Goal: Information Seeking & Learning: Learn about a topic

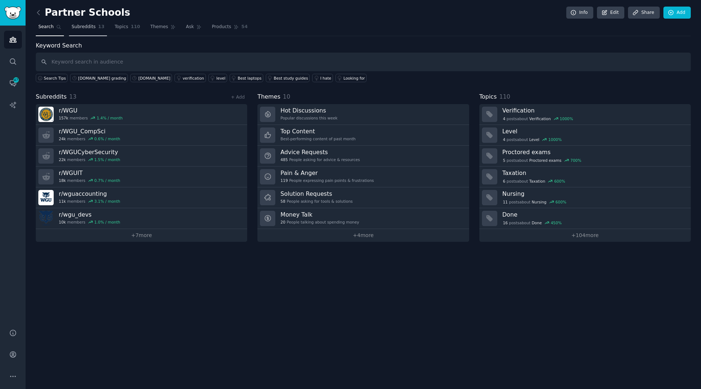
click at [84, 23] on link "Subreddits 13" at bounding box center [88, 28] width 38 height 15
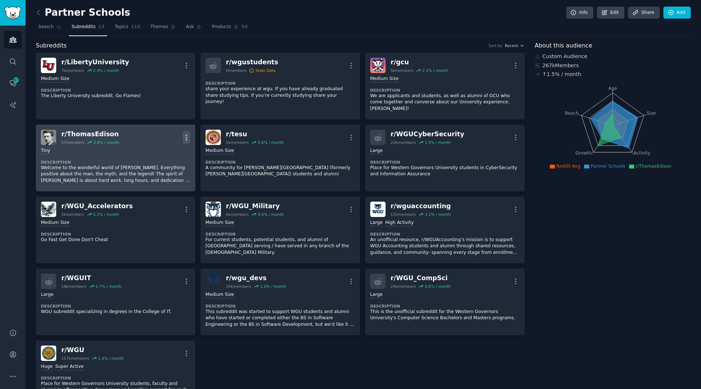
click at [184, 134] on icon "button" at bounding box center [187, 138] width 8 height 8
click at [164, 158] on div "Delete" at bounding box center [156, 165] width 43 height 15
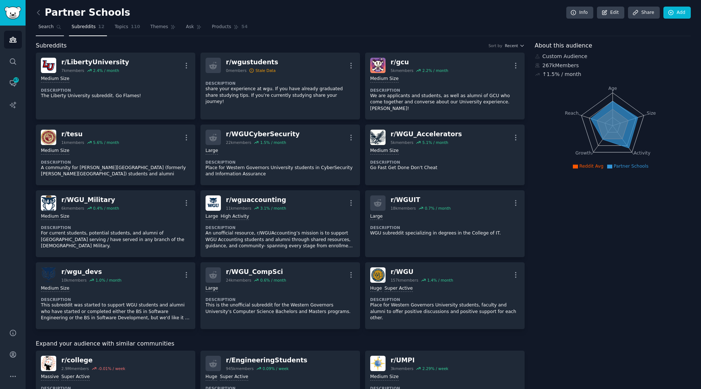
click at [51, 26] on span "Search" at bounding box center [45, 27] width 15 height 7
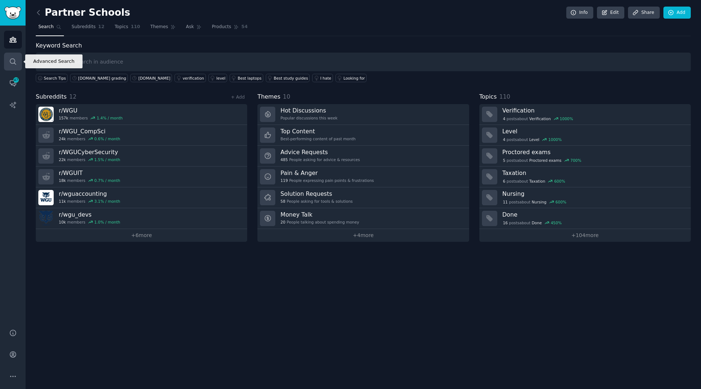
click at [13, 58] on icon "Sidebar" at bounding box center [13, 62] width 8 height 8
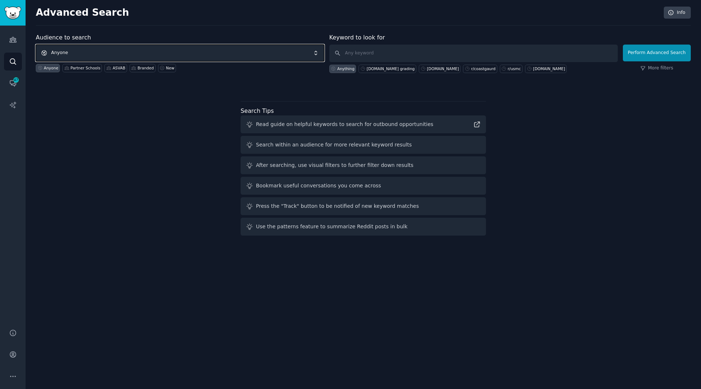
click at [180, 52] on span "Anyone" at bounding box center [180, 53] width 289 height 17
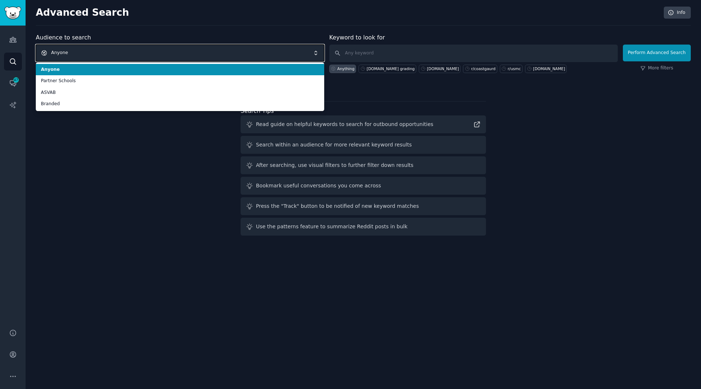
click at [180, 52] on span "Anyone" at bounding box center [180, 53] width 289 height 17
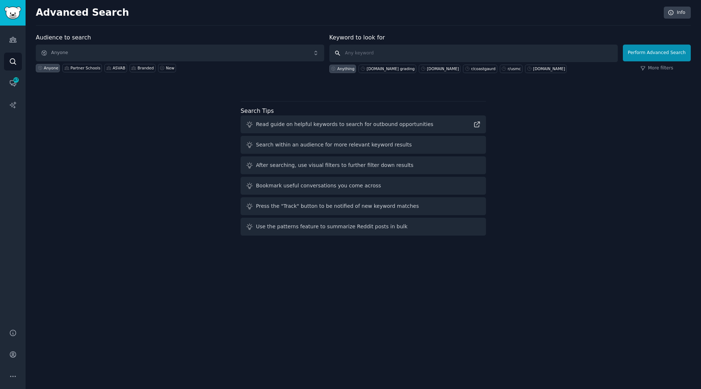
click at [368, 54] on input "text" at bounding box center [473, 54] width 289 height 18
type input "r/studydotcom"
click button "Perform Advanced Search" at bounding box center [657, 53] width 68 height 17
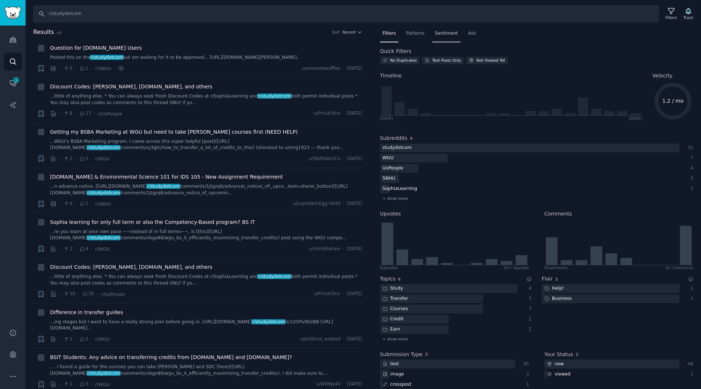
click at [447, 33] on span "Sentiment" at bounding box center [446, 33] width 23 height 7
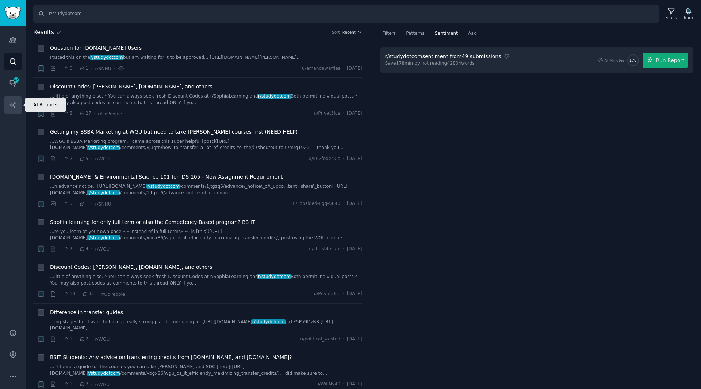
click at [11, 105] on icon "Sidebar" at bounding box center [13, 105] width 8 height 8
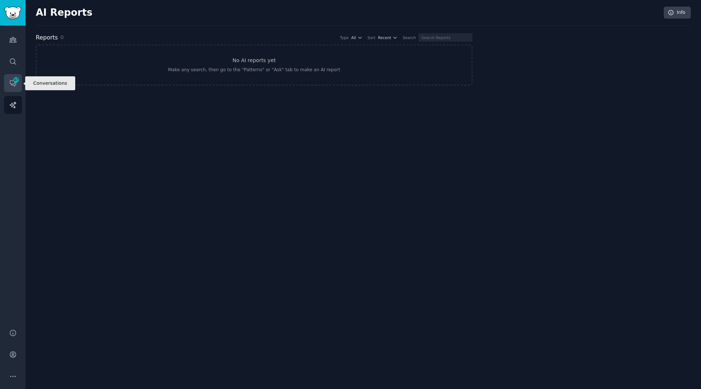
click at [12, 84] on icon "Sidebar" at bounding box center [13, 84] width 6 height 6
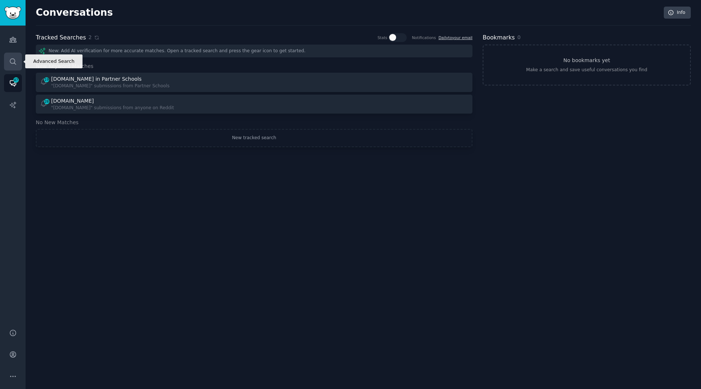
click at [12, 62] on icon "Sidebar" at bounding box center [13, 62] width 8 height 8
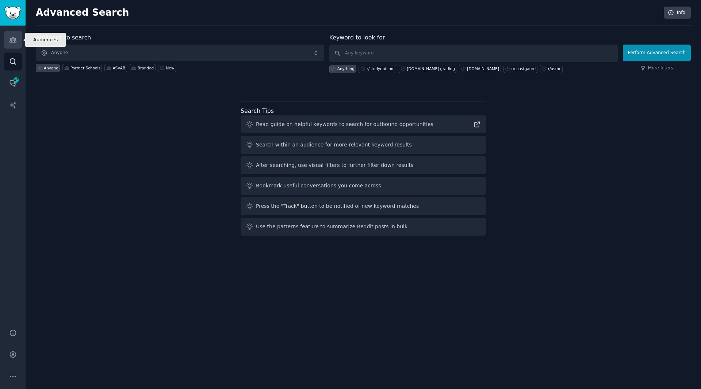
click at [11, 39] on icon "Sidebar" at bounding box center [12, 39] width 7 height 5
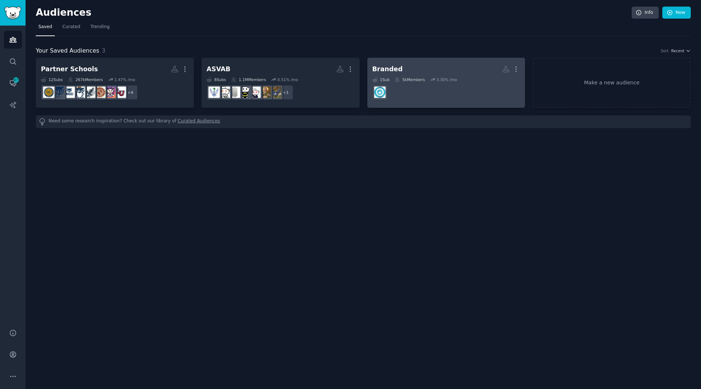
click at [425, 73] on h2 "Branded More" at bounding box center [447, 69] width 148 height 13
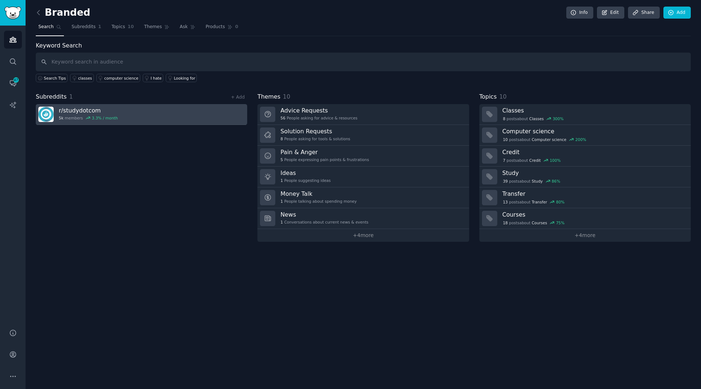
click at [95, 111] on h3 "r/ studydotcom" at bounding box center [88, 111] width 59 height 8
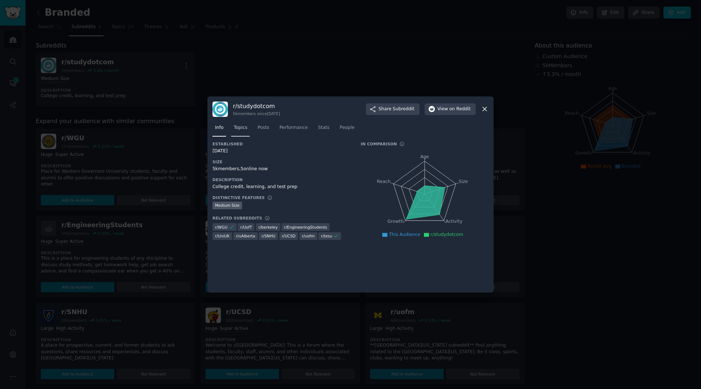
click at [237, 128] on span "Topics" at bounding box center [241, 128] width 14 height 7
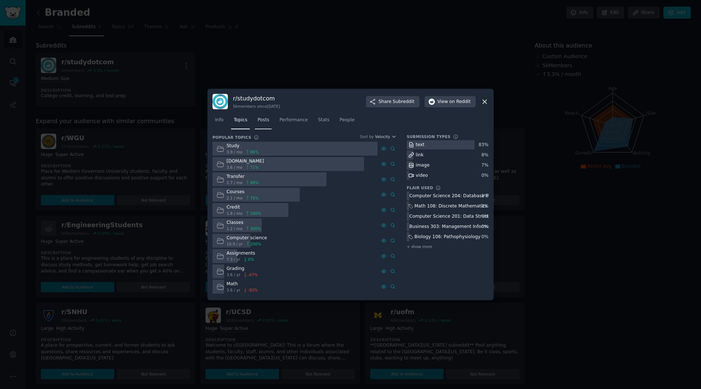
click at [266, 121] on span "Posts" at bounding box center [264, 120] width 12 height 7
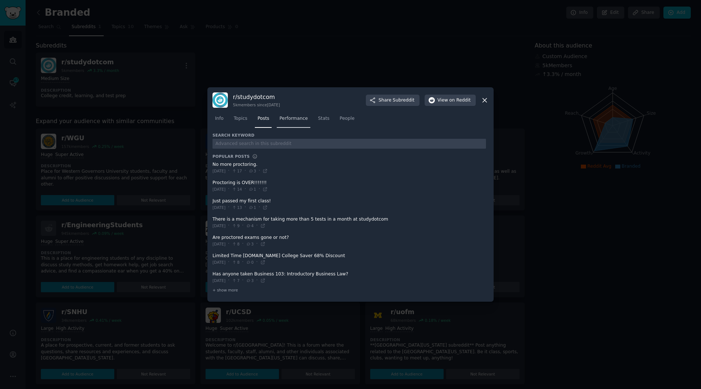
click at [288, 120] on span "Performance" at bounding box center [293, 118] width 28 height 7
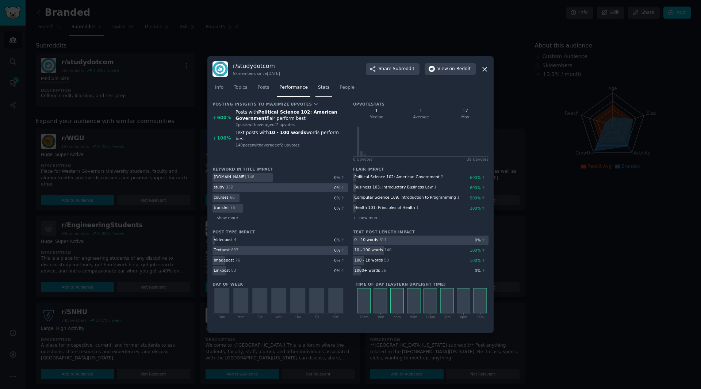
click at [321, 86] on span "Stats" at bounding box center [323, 87] width 11 height 7
